Goal: Information Seeking & Learning: Find specific fact

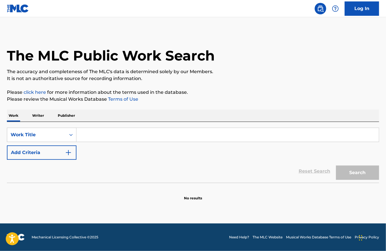
click at [92, 137] on input "Search Form" at bounding box center [227, 135] width 302 height 14
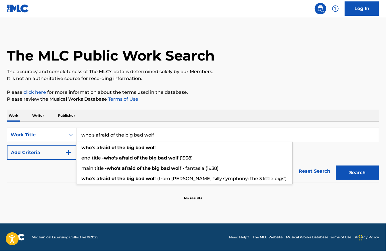
type input "who's afraid of the big bad wolf"
click at [336, 166] on button "Search" at bounding box center [357, 173] width 43 height 14
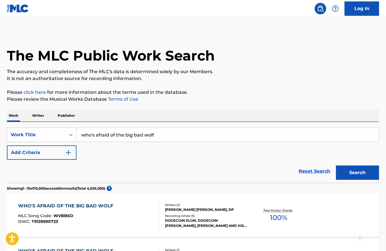
click at [39, 159] on button "Add Criteria" at bounding box center [42, 153] width 70 height 14
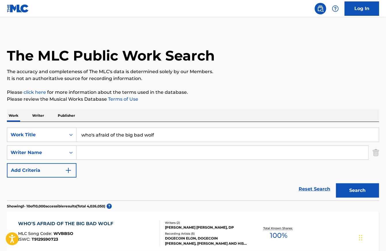
click at [95, 155] on input "Search Form" at bounding box center [221, 153] width 291 height 14
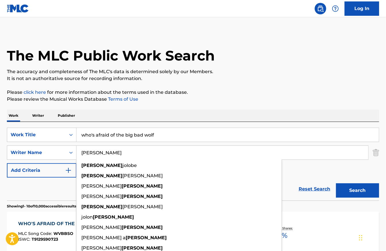
type input "[PERSON_NAME]"
click at [336, 184] on button "Search" at bounding box center [357, 191] width 43 height 14
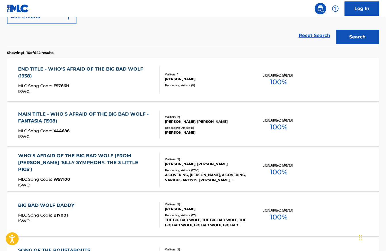
scroll to position [121, 0]
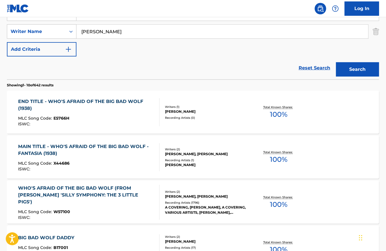
click at [164, 116] on div "Writers ( 1 ) [PERSON_NAME] Recording Artists ( 0 )" at bounding box center [203, 112] width 88 height 15
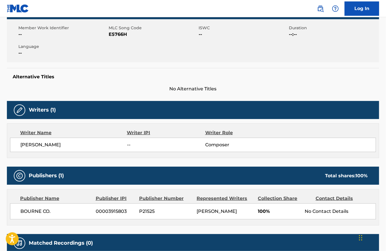
scroll to position [121, 0]
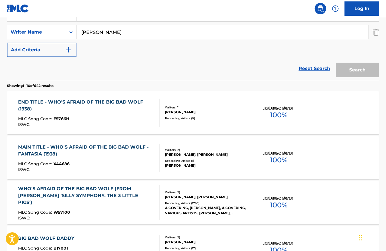
scroll to position [121, 0]
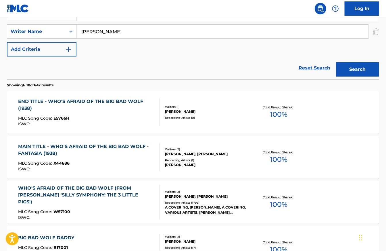
click at [141, 165] on div "MLC Song Code : X44686" at bounding box center [86, 164] width 136 height 6
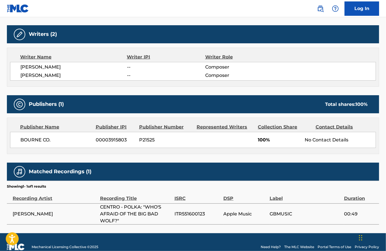
scroll to position [198, 0]
